Goal: Information Seeking & Learning: Learn about a topic

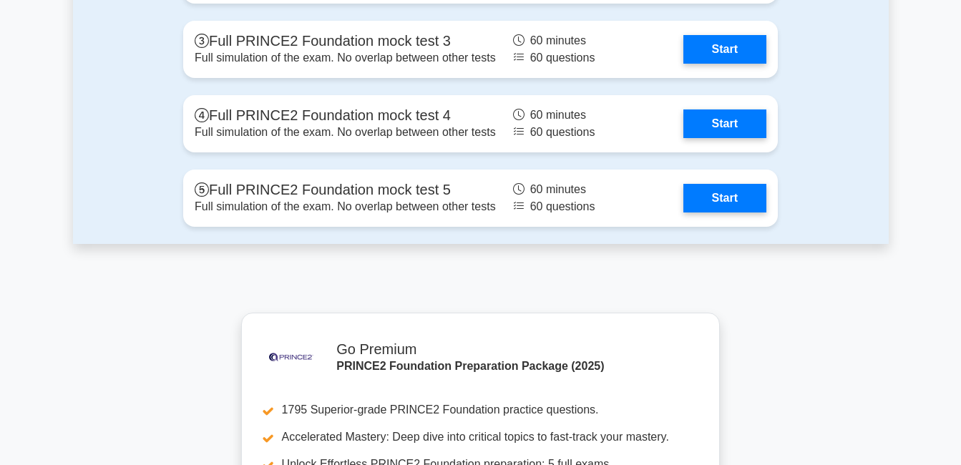
scroll to position [2305, 0]
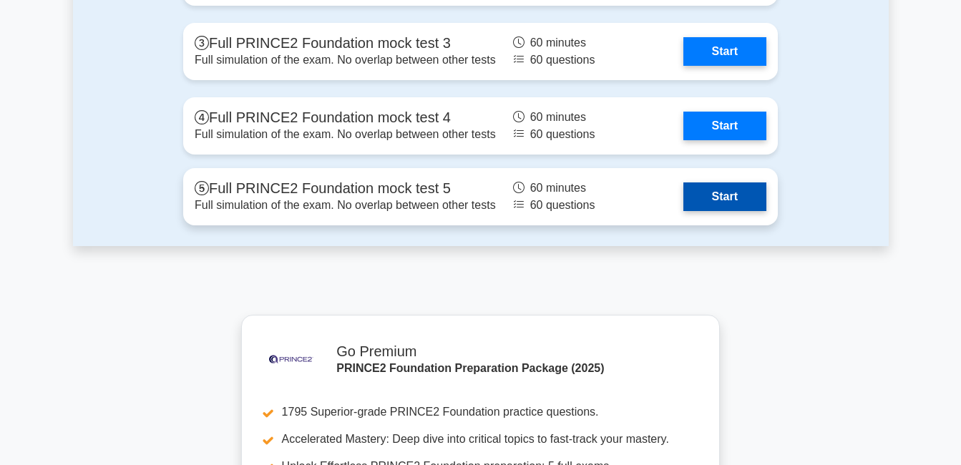
click at [721, 193] on link "Start" at bounding box center [725, 197] width 83 height 29
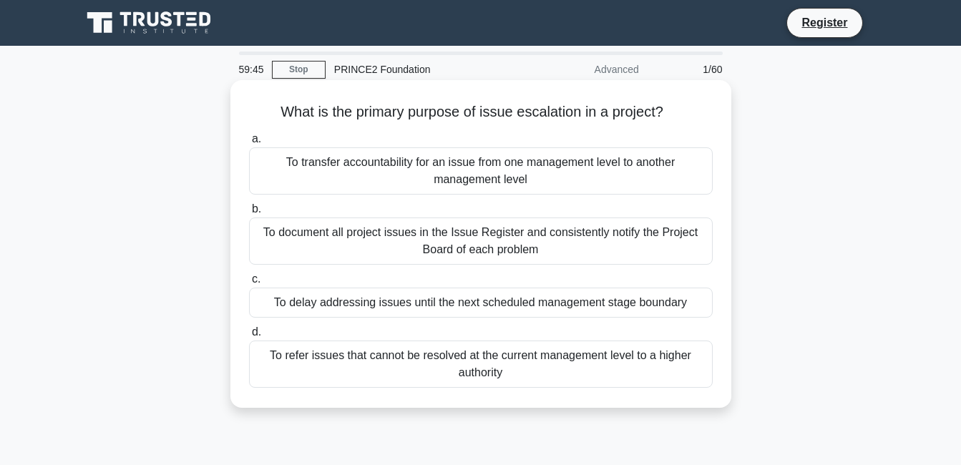
click at [297, 168] on div "To transfer accountability for an issue from one management level to another ma…" at bounding box center [481, 170] width 464 height 47
click at [249, 144] on input "a. To transfer accountability for an issue from one management level to another…" at bounding box center [249, 139] width 0 height 9
